Goal: Task Accomplishment & Management: Manage account settings

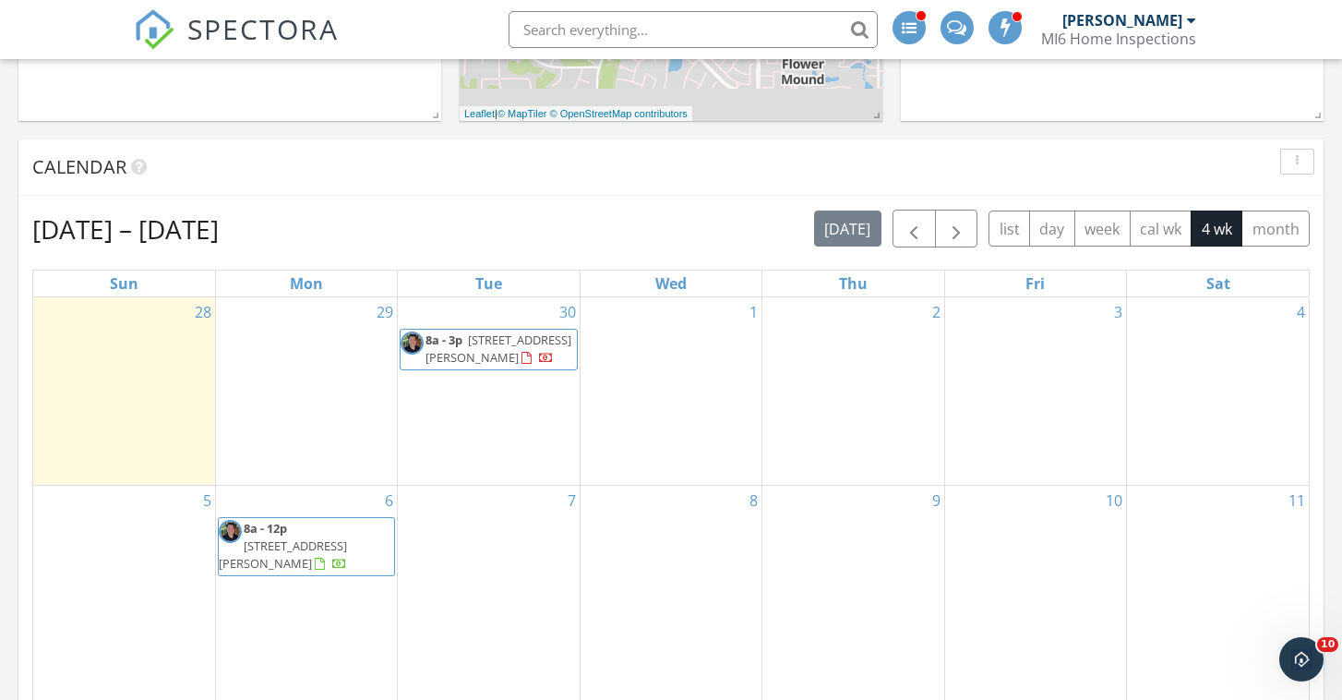
scroll to position [699, 0]
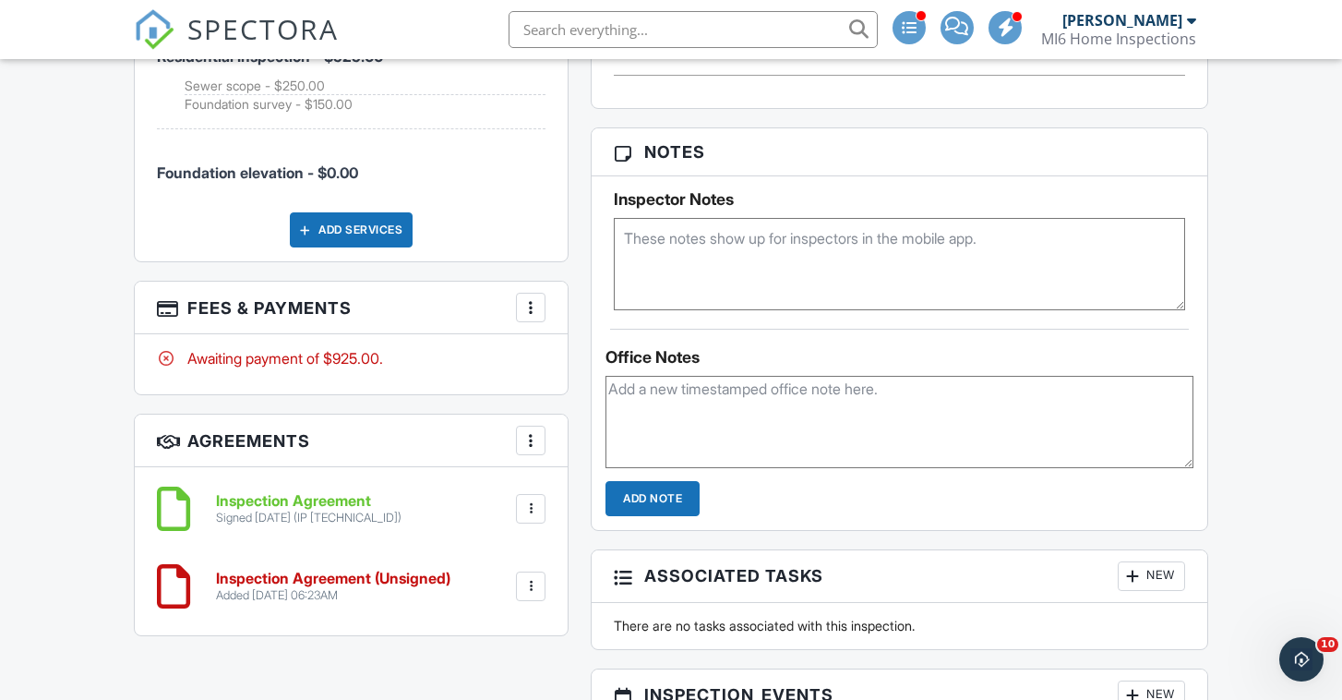
scroll to position [1206, 0]
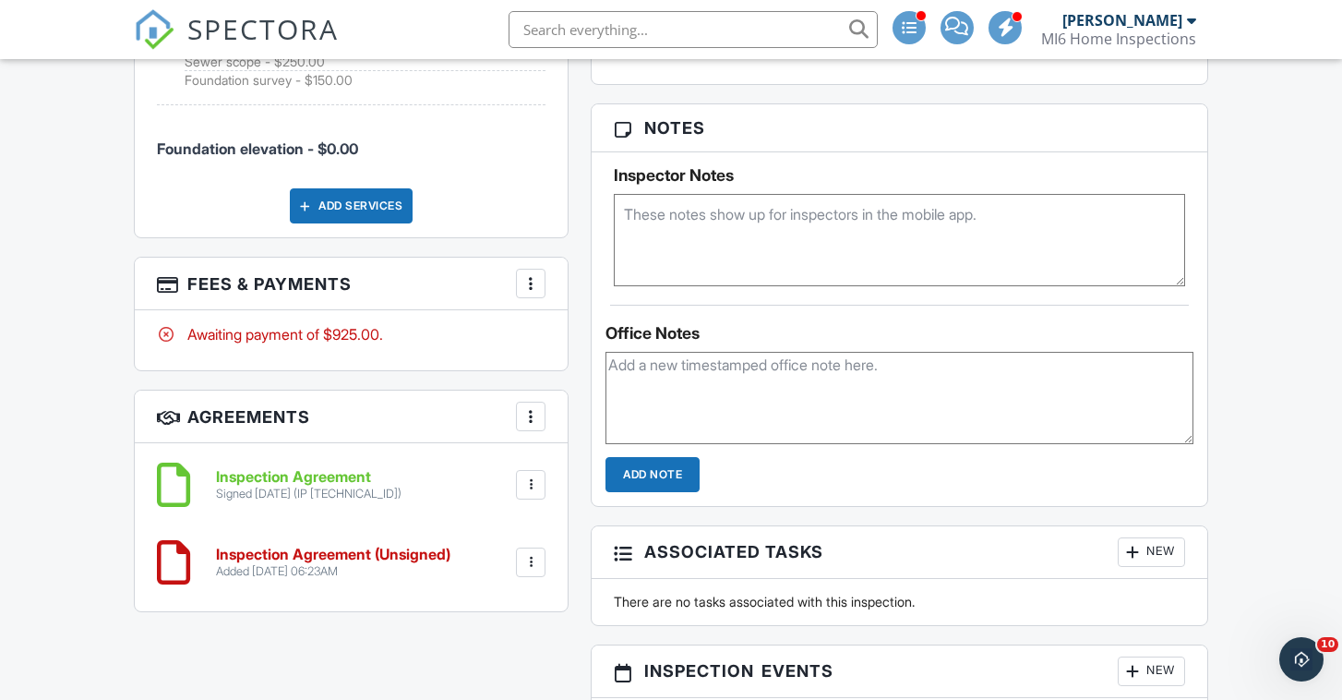
click at [526, 274] on div at bounding box center [531, 283] width 18 height 18
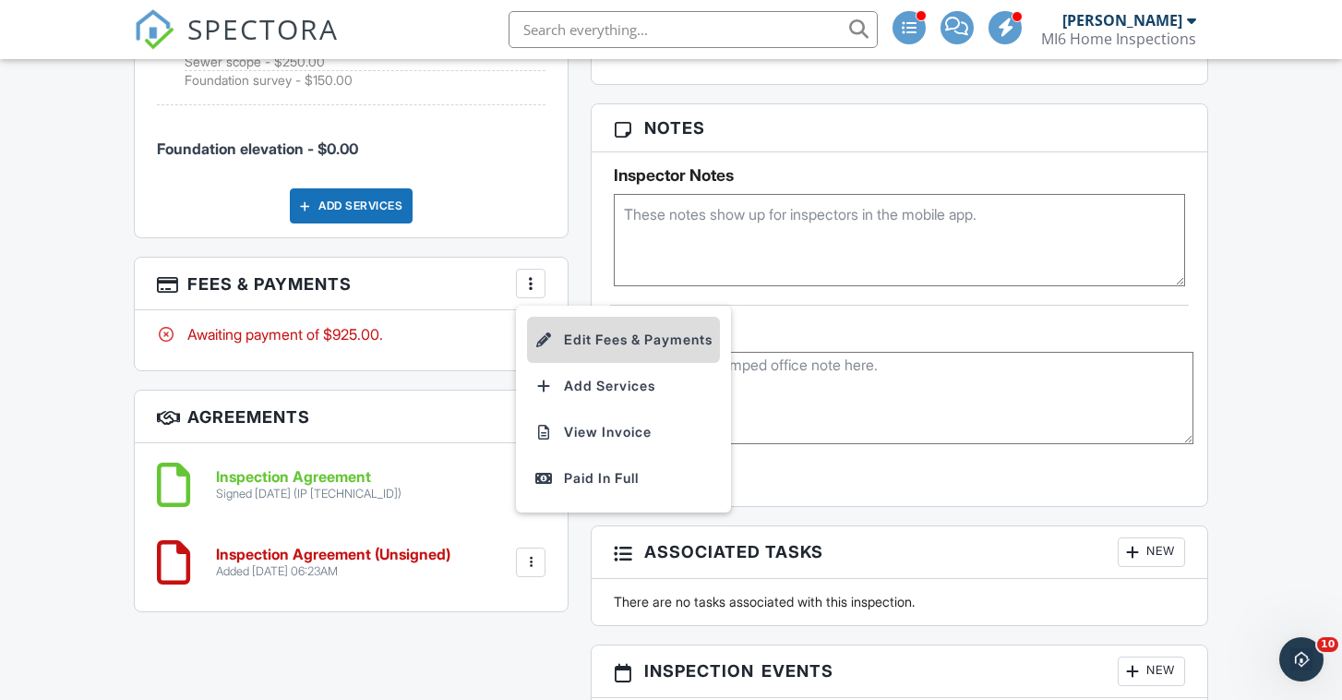
click at [594, 317] on li "Edit Fees & Payments" at bounding box center [623, 340] width 193 height 46
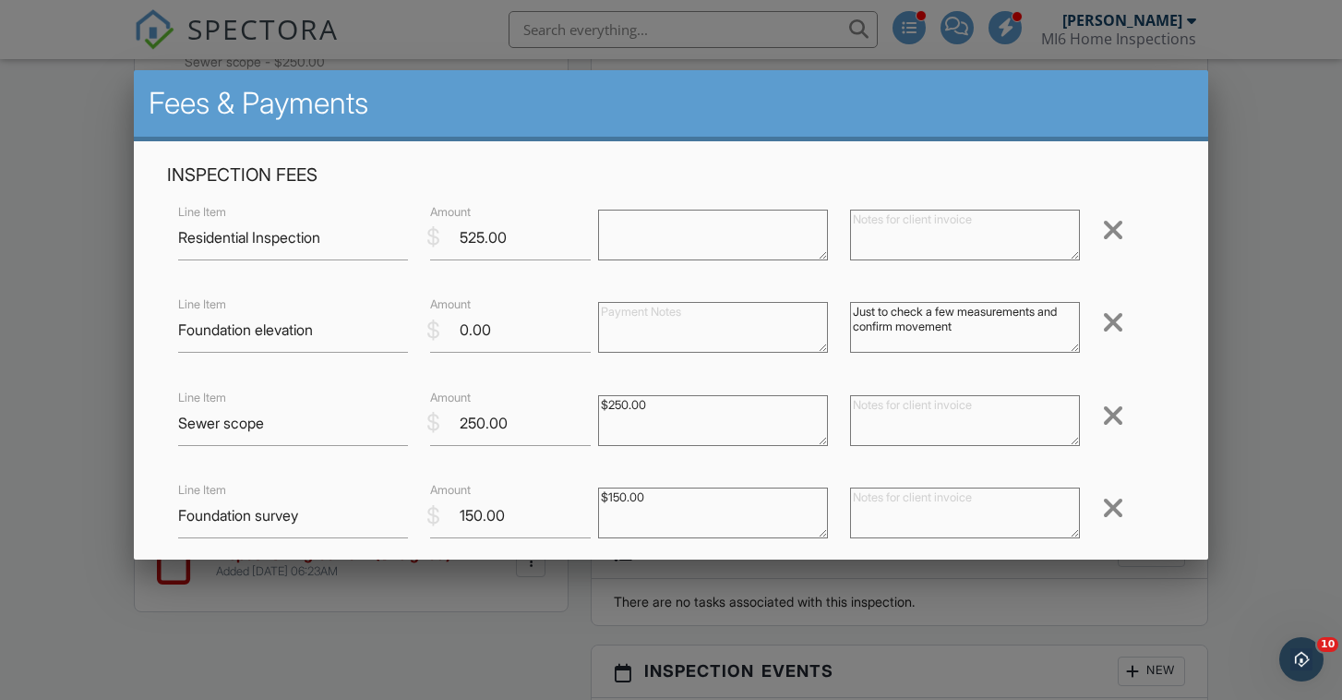
click at [1110, 506] on div at bounding box center [1113, 508] width 22 height 30
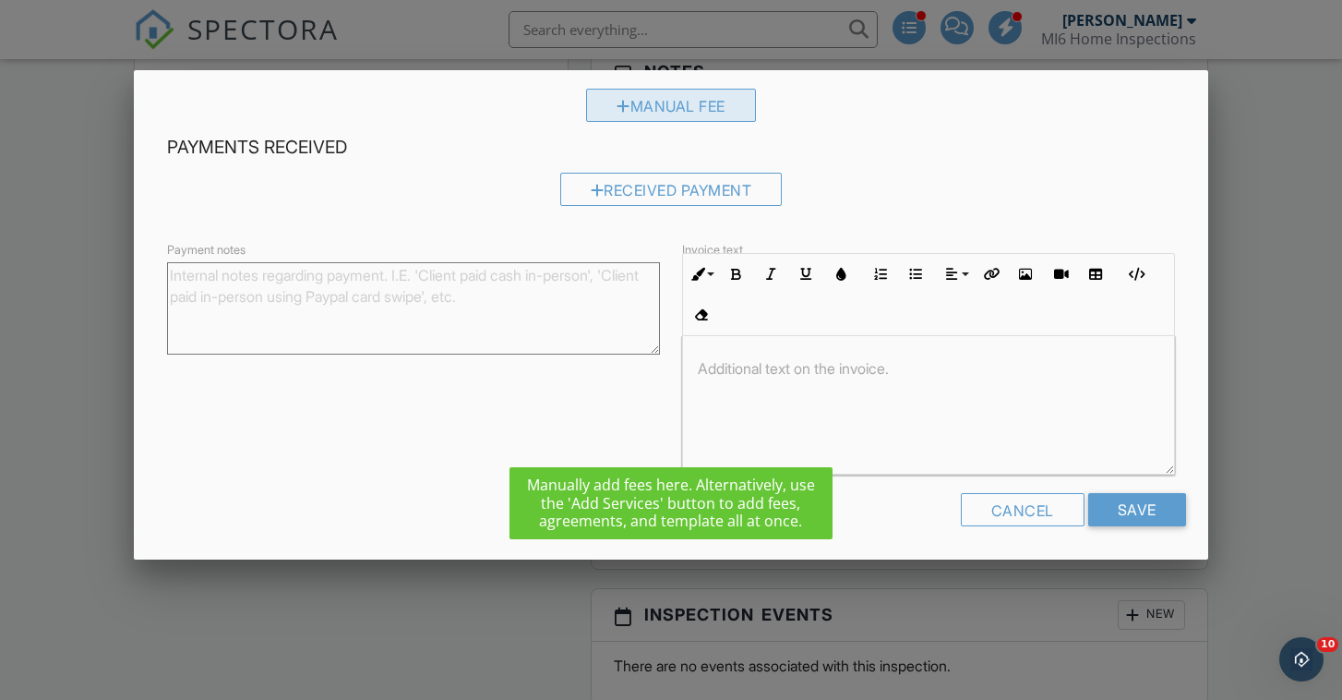
scroll to position [1270, 0]
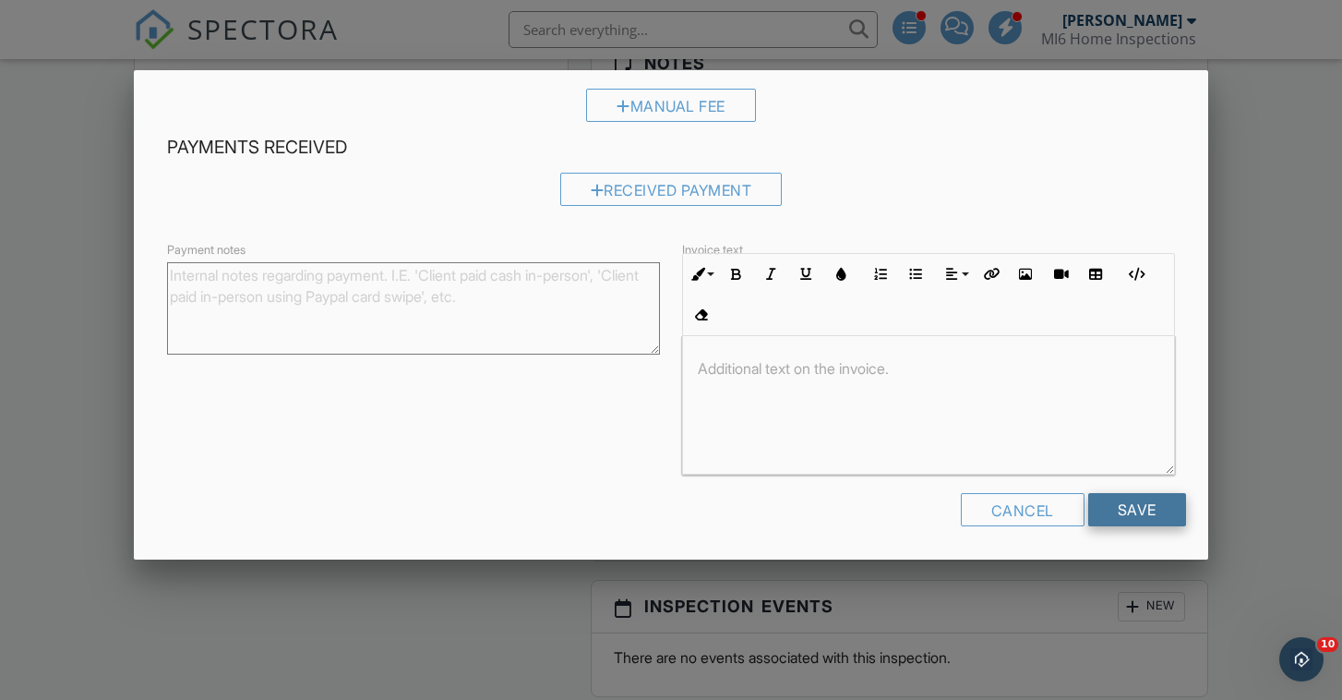
click at [1144, 502] on input "Save" at bounding box center [1137, 509] width 98 height 33
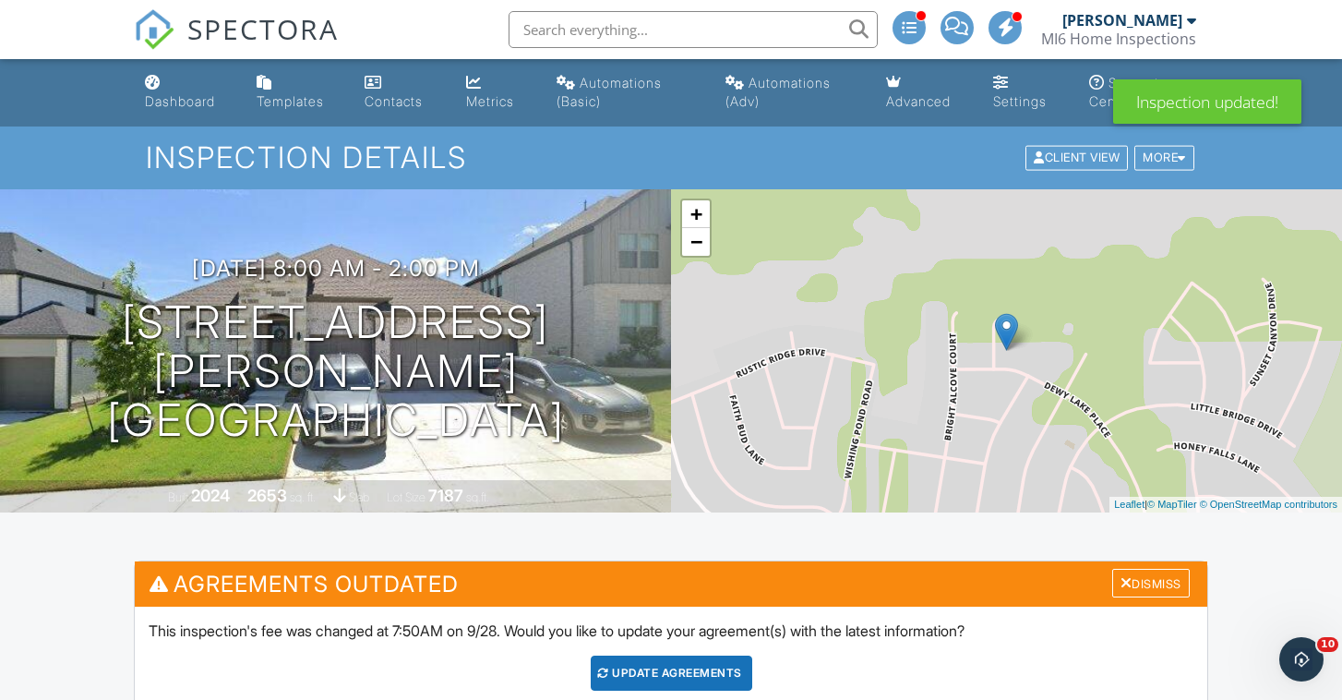
click at [683, 666] on div "Update Agreements" at bounding box center [672, 672] width 162 height 35
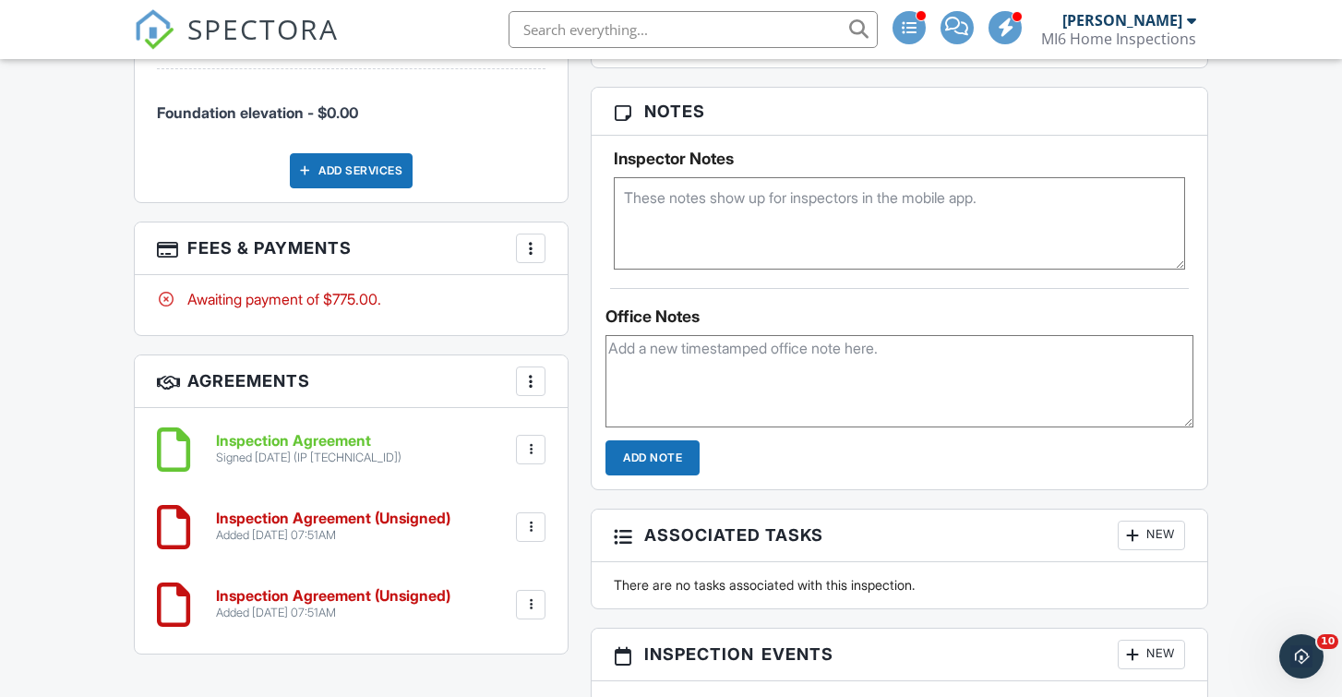
scroll to position [1240, 0]
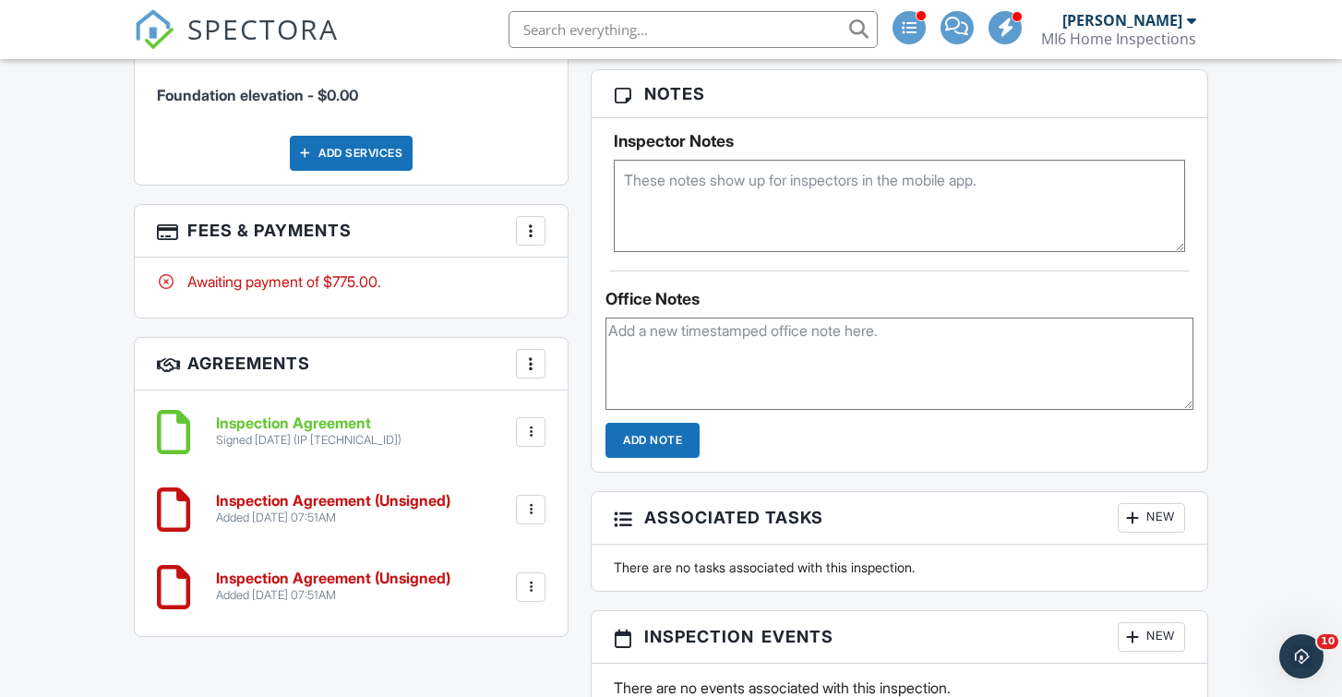
click at [528, 500] on div at bounding box center [531, 509] width 18 height 18
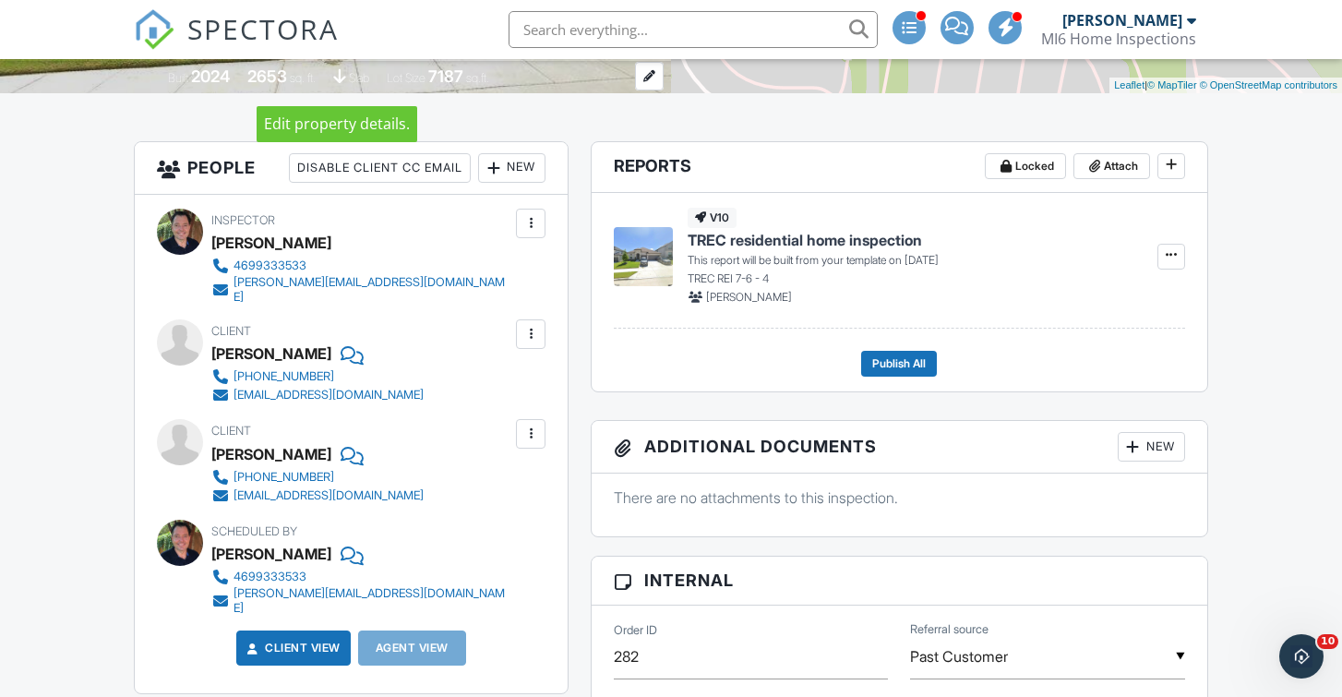
scroll to position [434, 0]
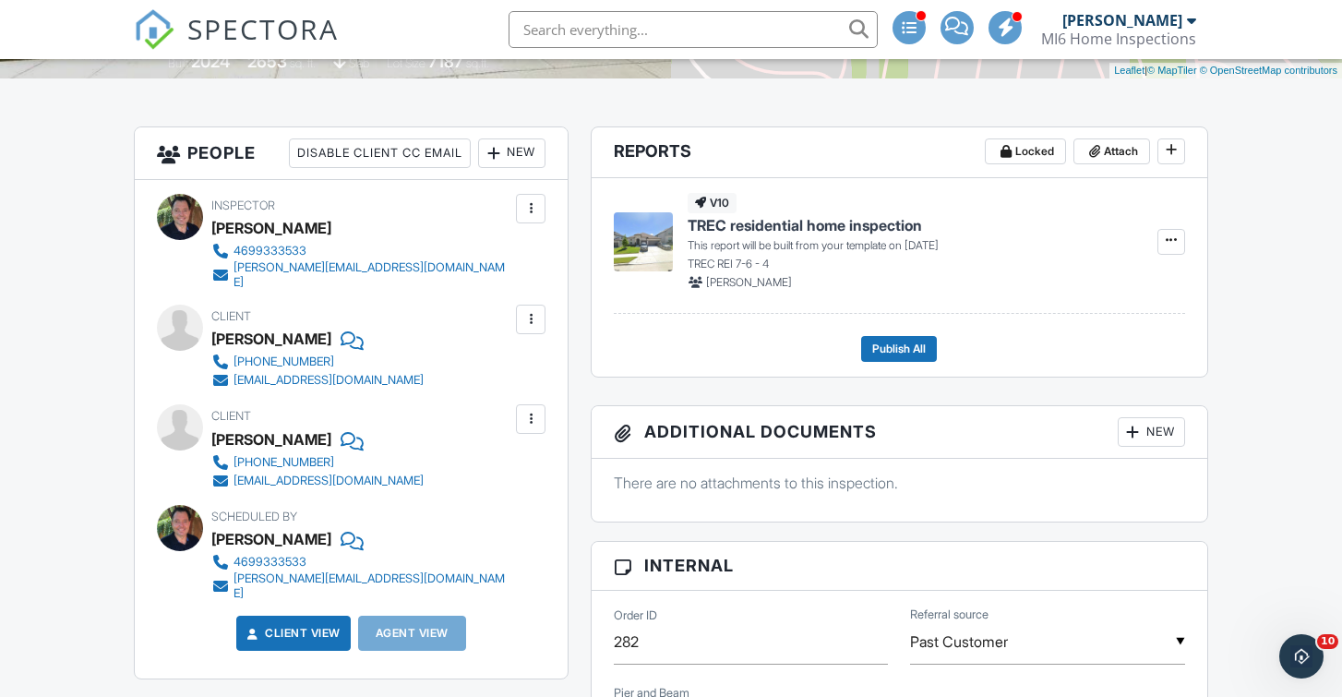
click at [532, 310] on div at bounding box center [531, 319] width 18 height 18
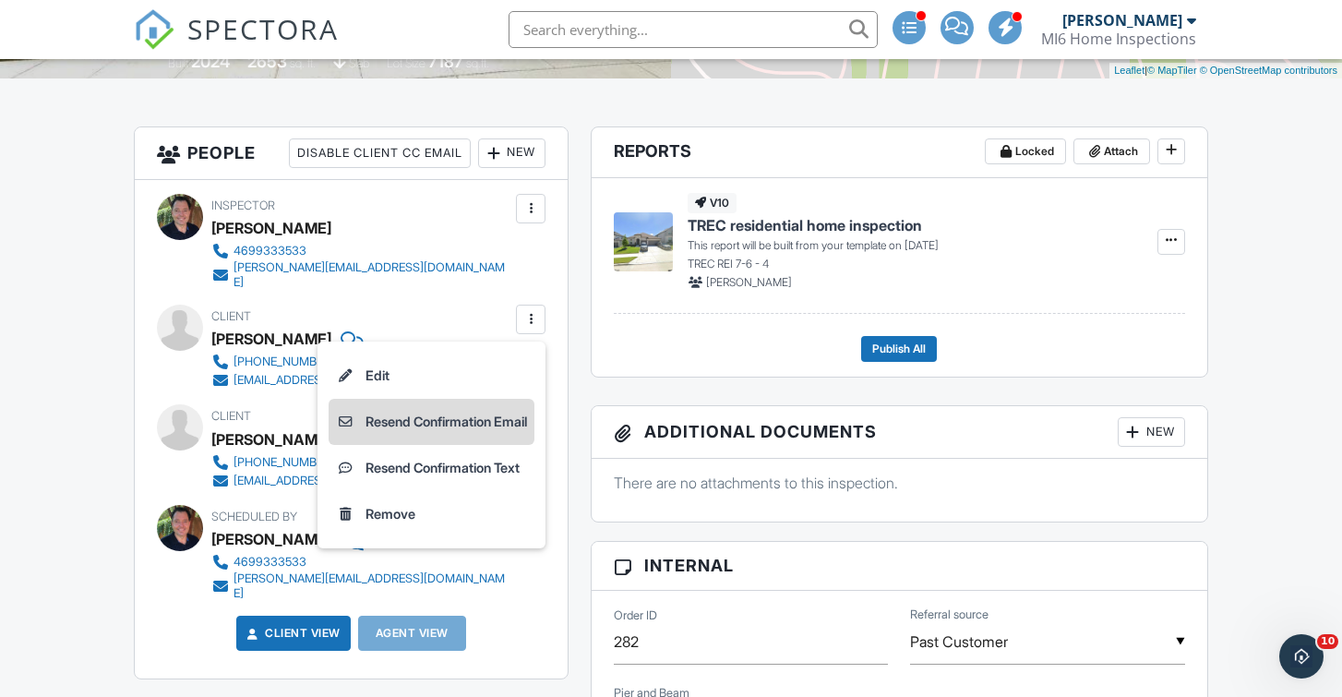
click at [489, 411] on li "Resend Confirmation Email" at bounding box center [432, 422] width 206 height 46
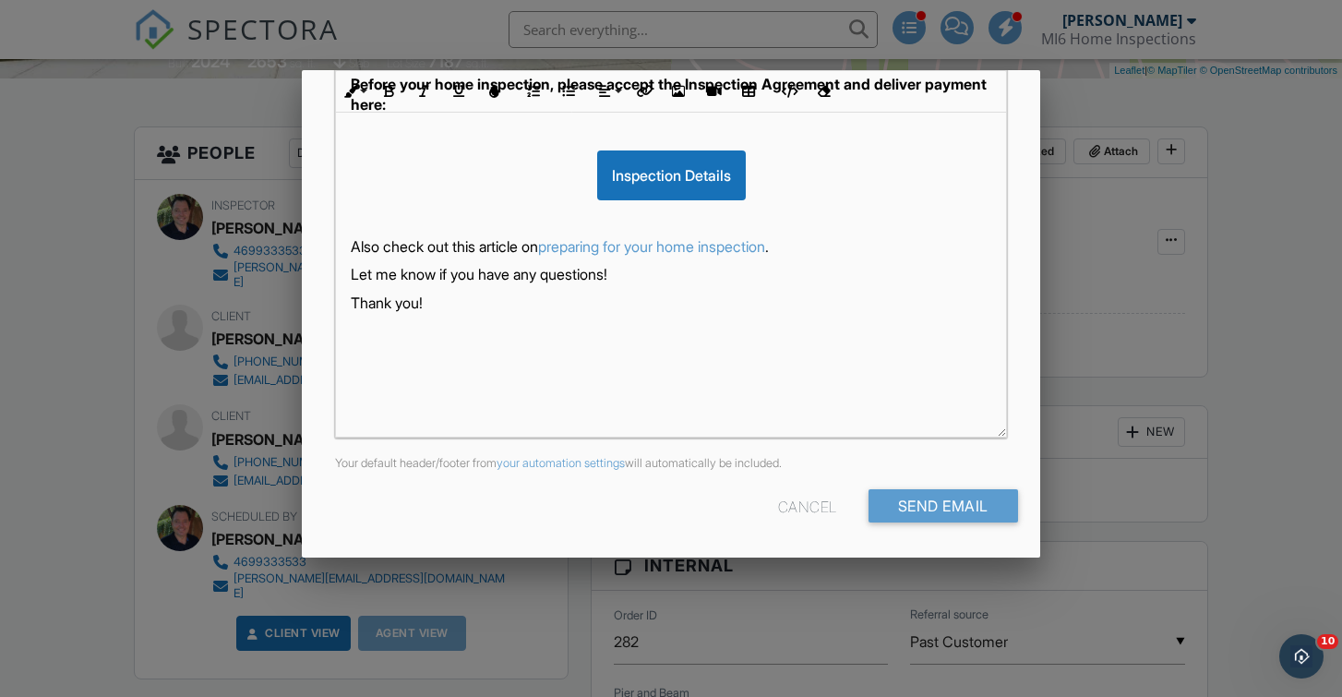
scroll to position [418, 0]
click at [939, 498] on input "Send Email" at bounding box center [944, 506] width 150 height 33
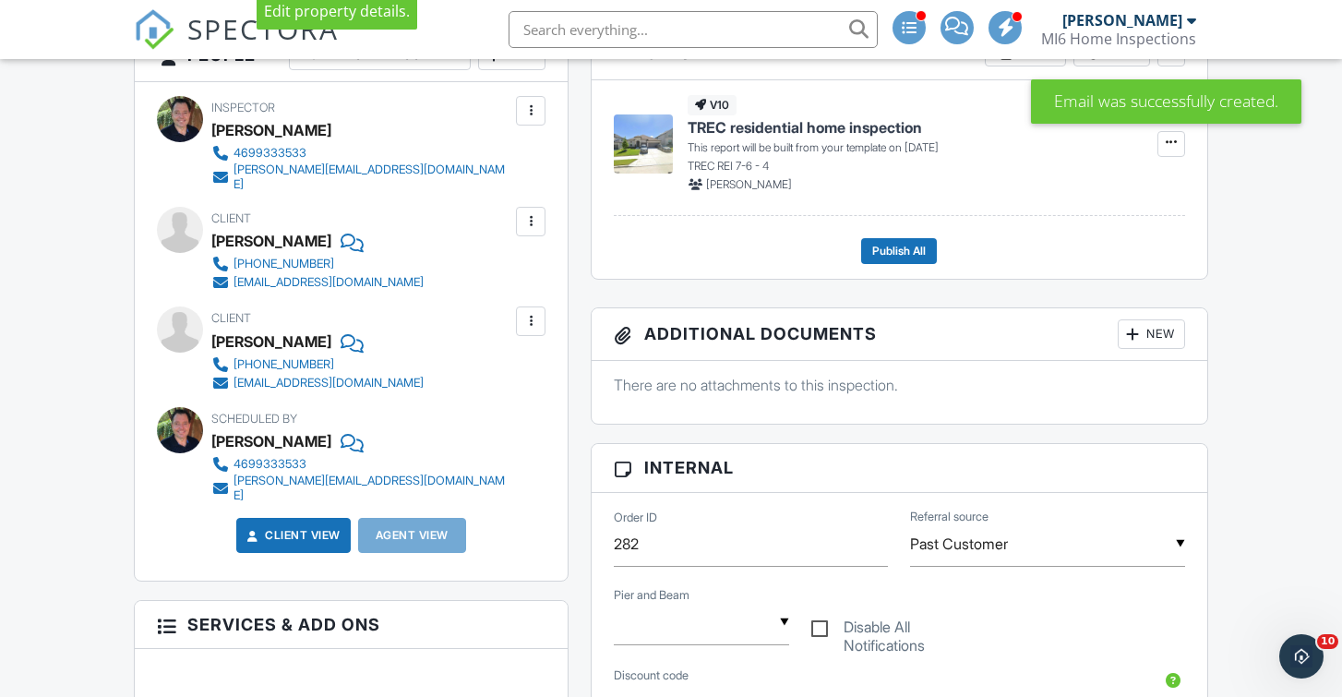
scroll to position [540, 0]
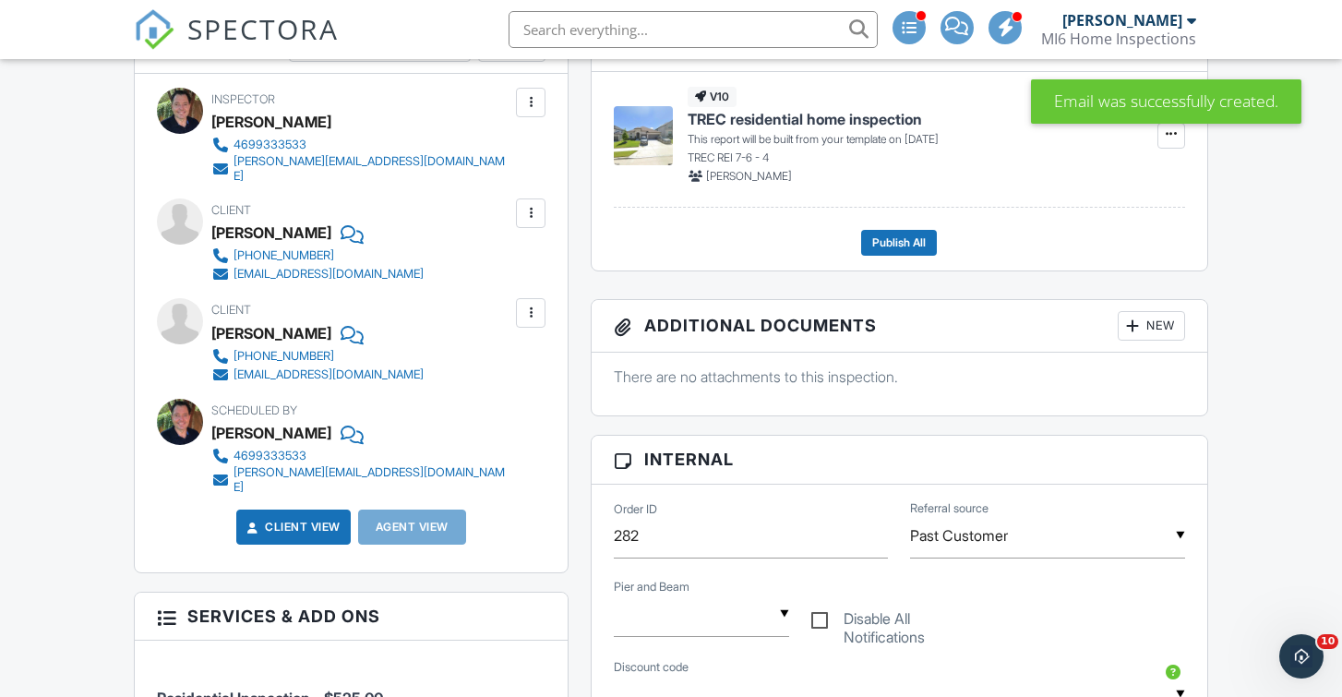
click at [529, 304] on div at bounding box center [531, 313] width 18 height 18
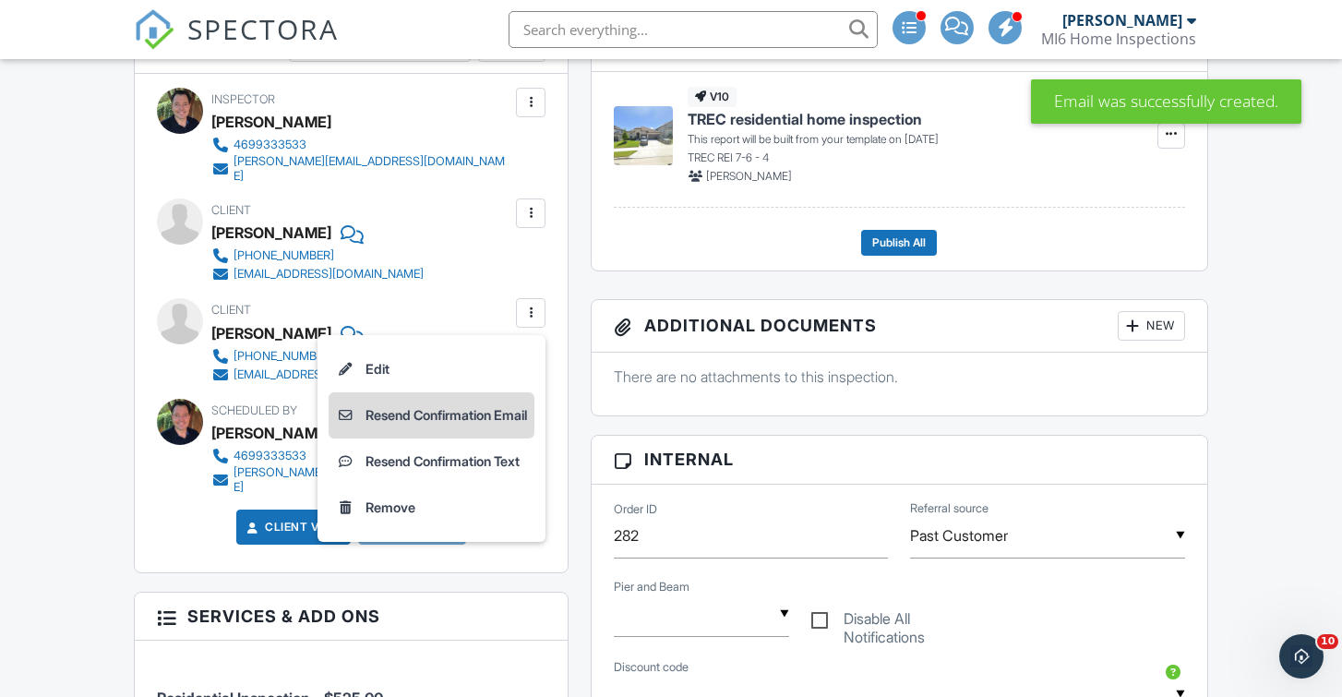
click at [464, 402] on li "Resend Confirmation Email" at bounding box center [432, 415] width 206 height 46
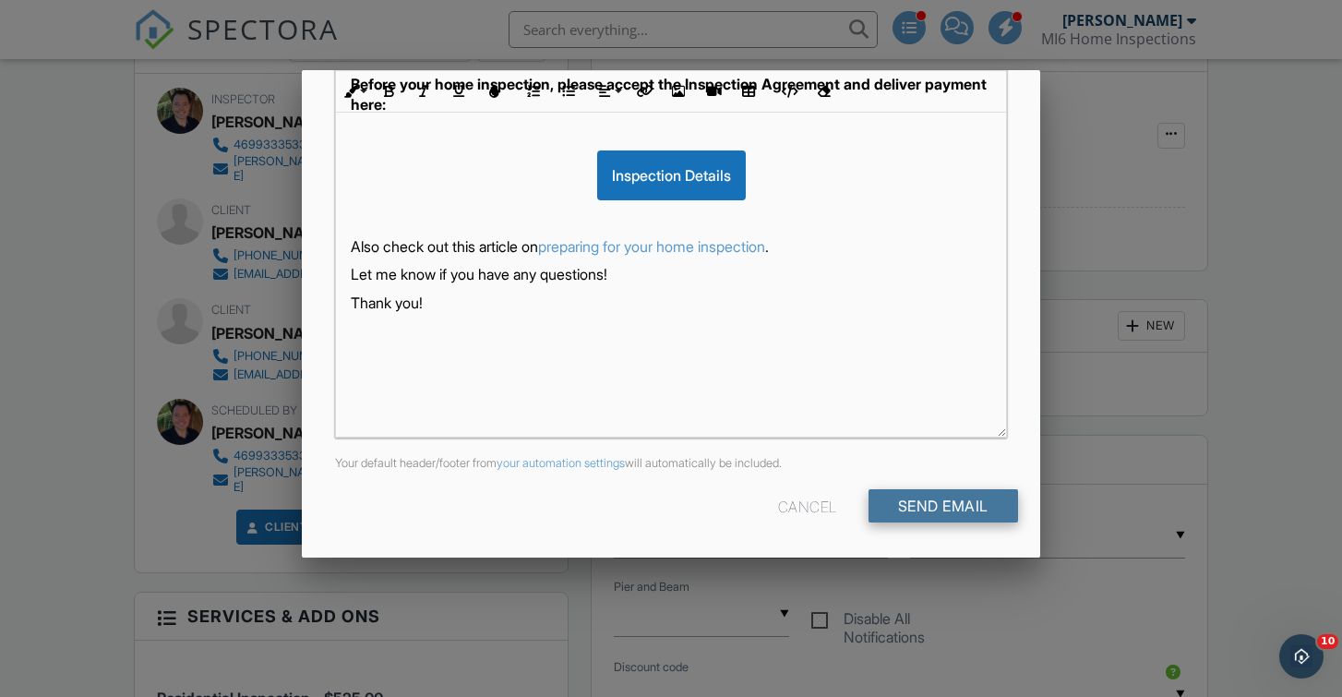
scroll to position [418, 0]
click at [930, 499] on input "Send Email" at bounding box center [944, 506] width 150 height 33
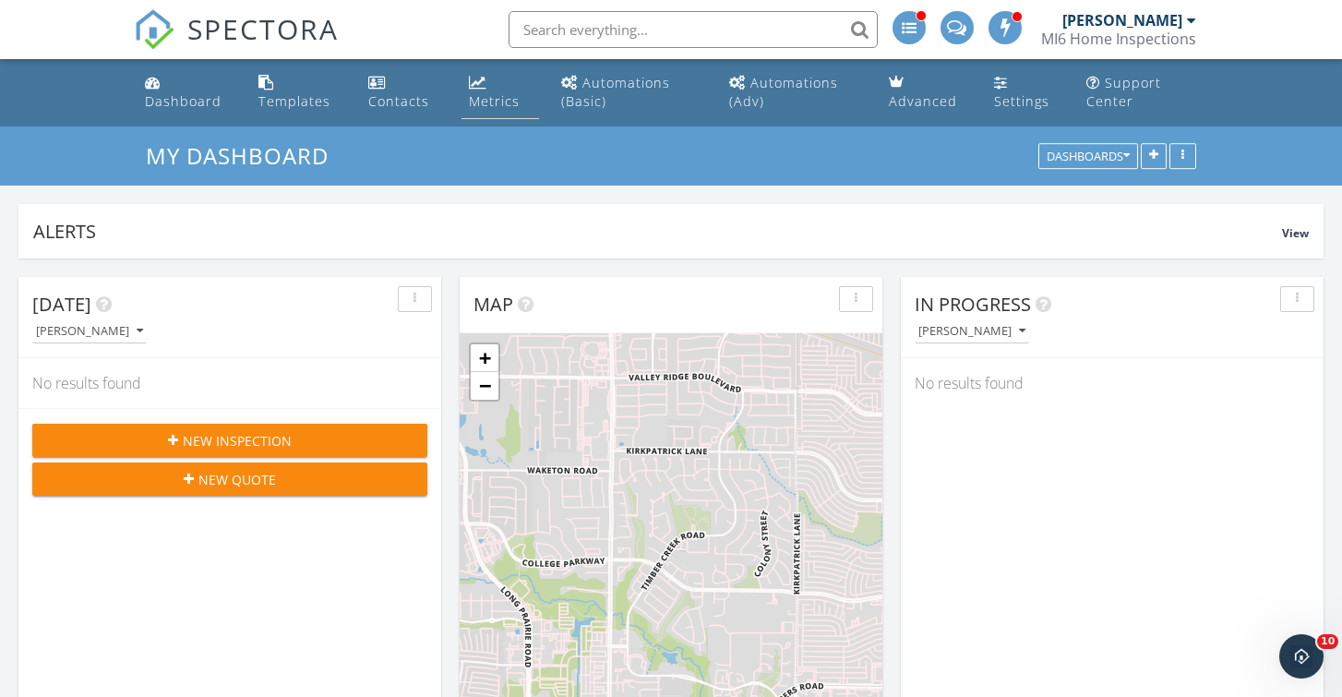
click at [487, 93] on div "Metrics" at bounding box center [494, 101] width 51 height 18
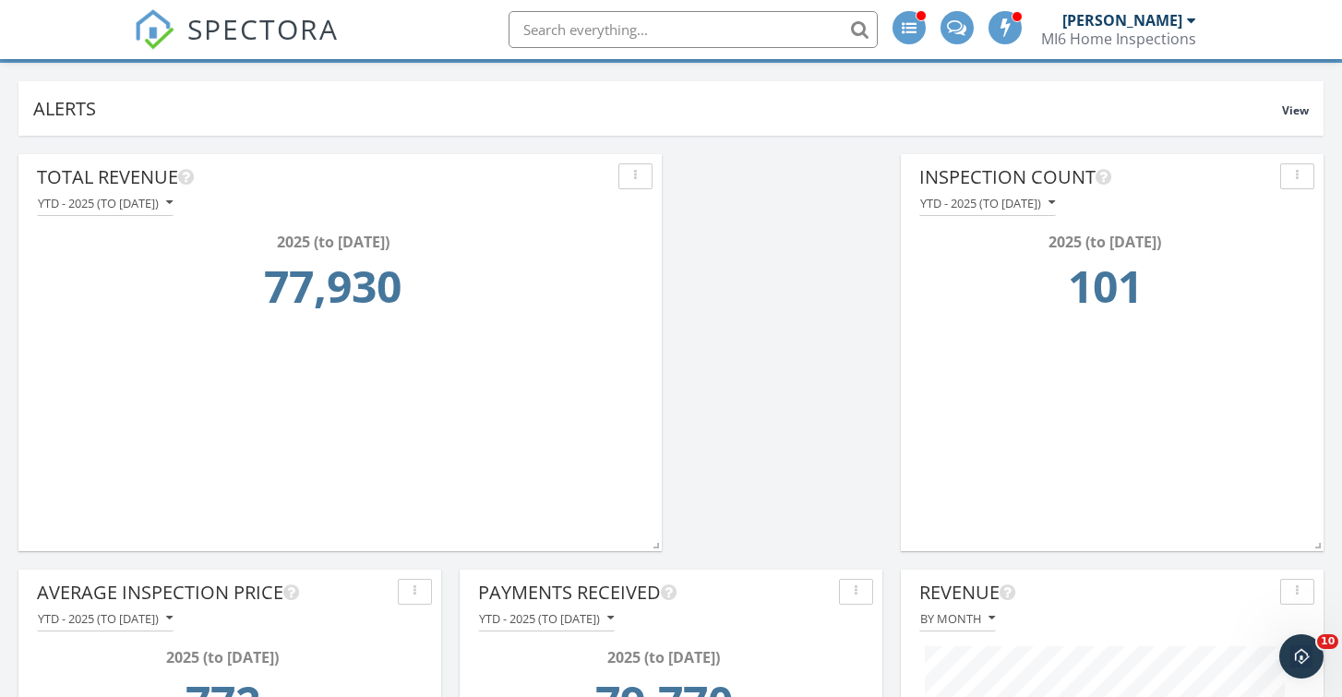
scroll to position [122, 0]
